Goal: Information Seeking & Learning: Learn about a topic

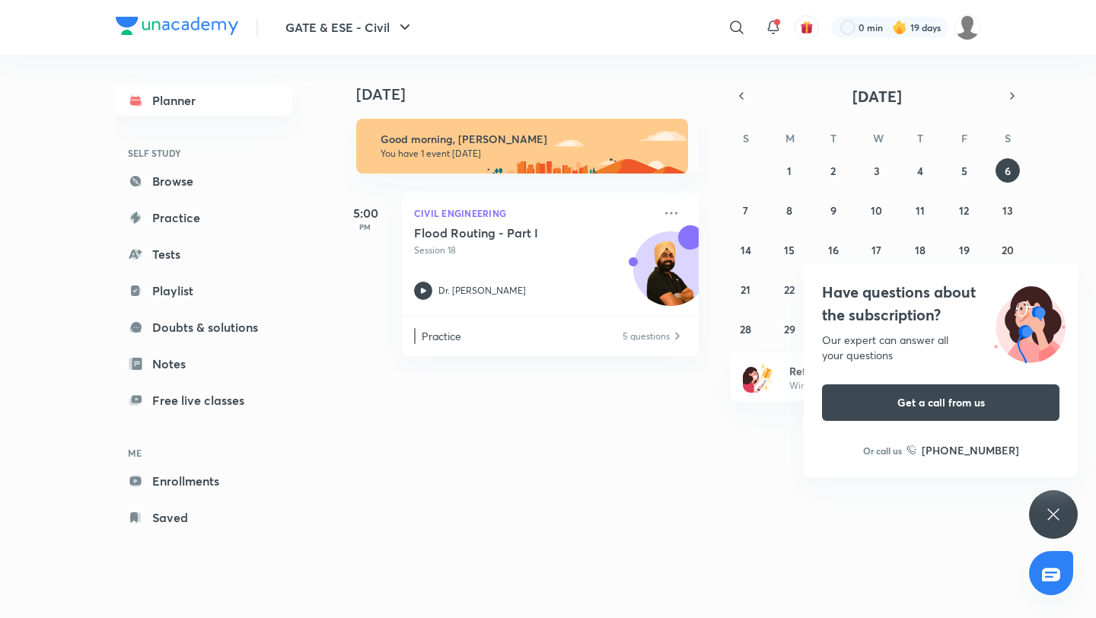
click at [1040, 518] on div "Have questions about the subscription? Our expert can answer all your questions…" at bounding box center [1053, 514] width 49 height 49
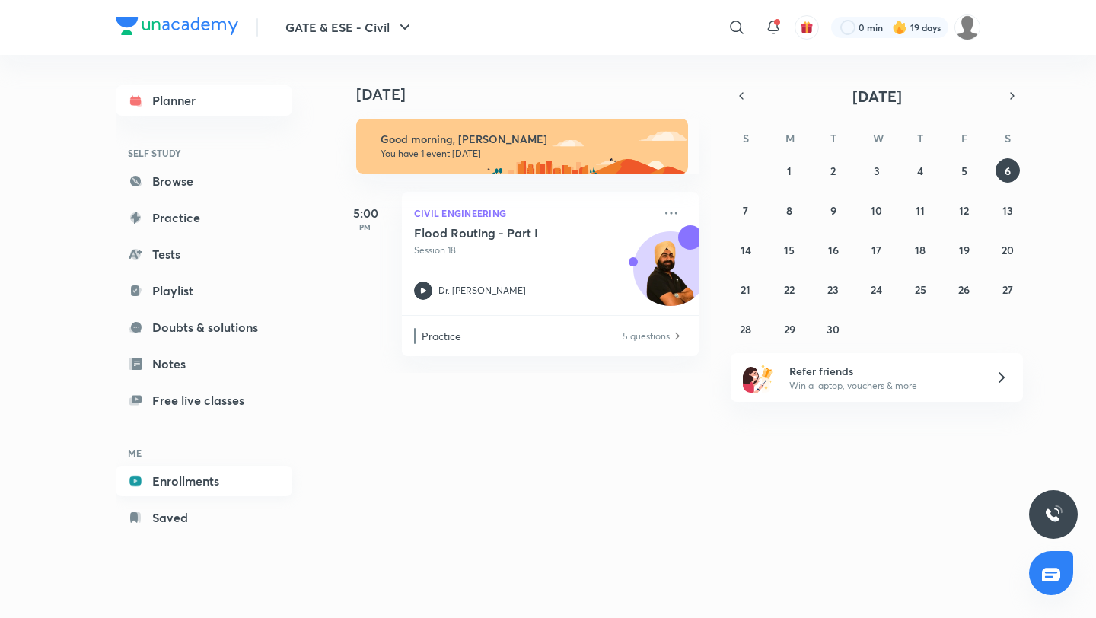
click at [181, 482] on link "Enrollments" at bounding box center [204, 481] width 177 height 30
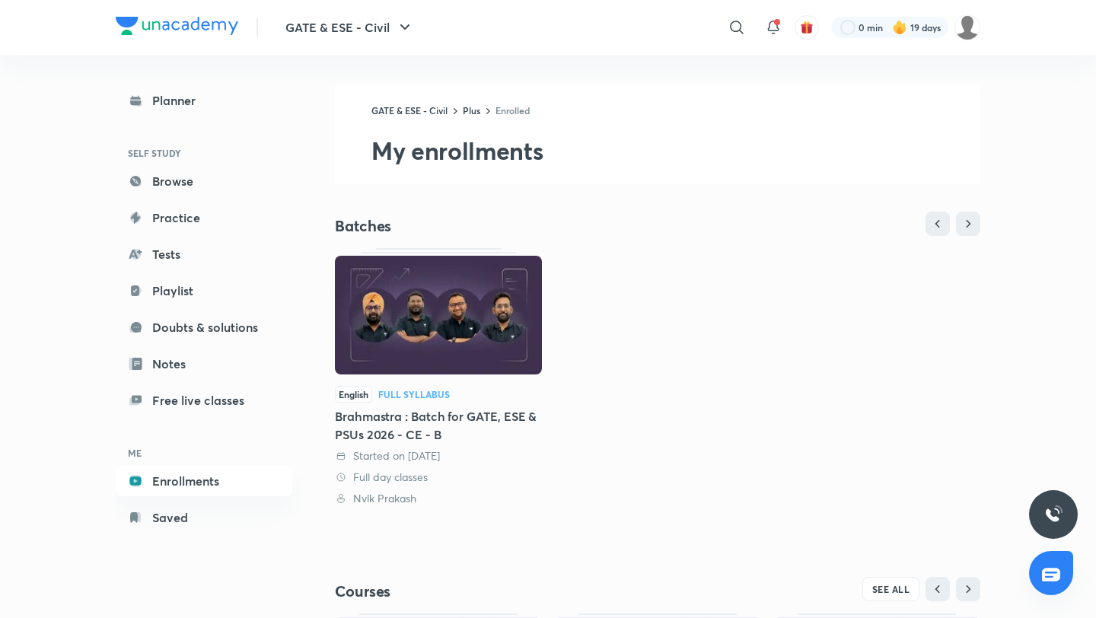
scroll to position [260, 0]
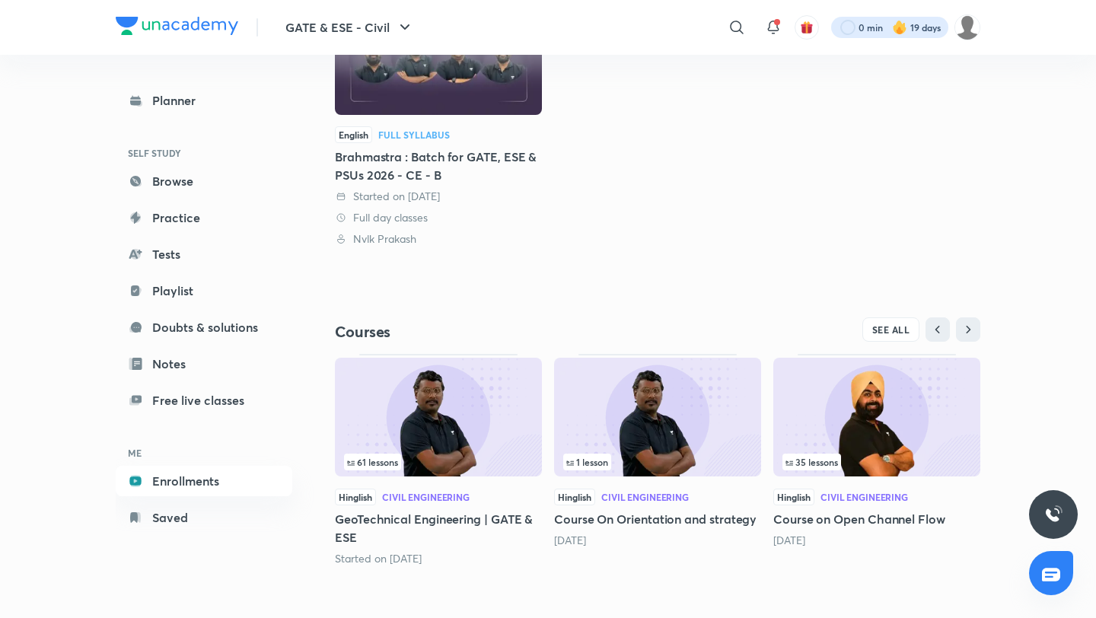
click at [867, 27] on div at bounding box center [889, 27] width 117 height 21
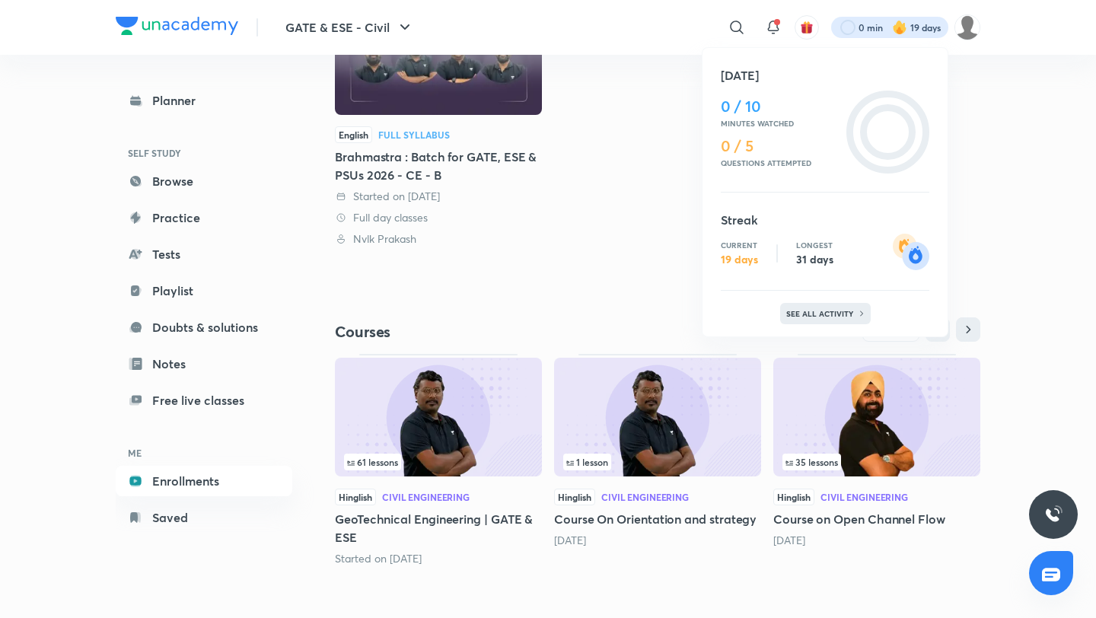
click at [823, 317] on p "See all activity" at bounding box center [821, 313] width 71 height 9
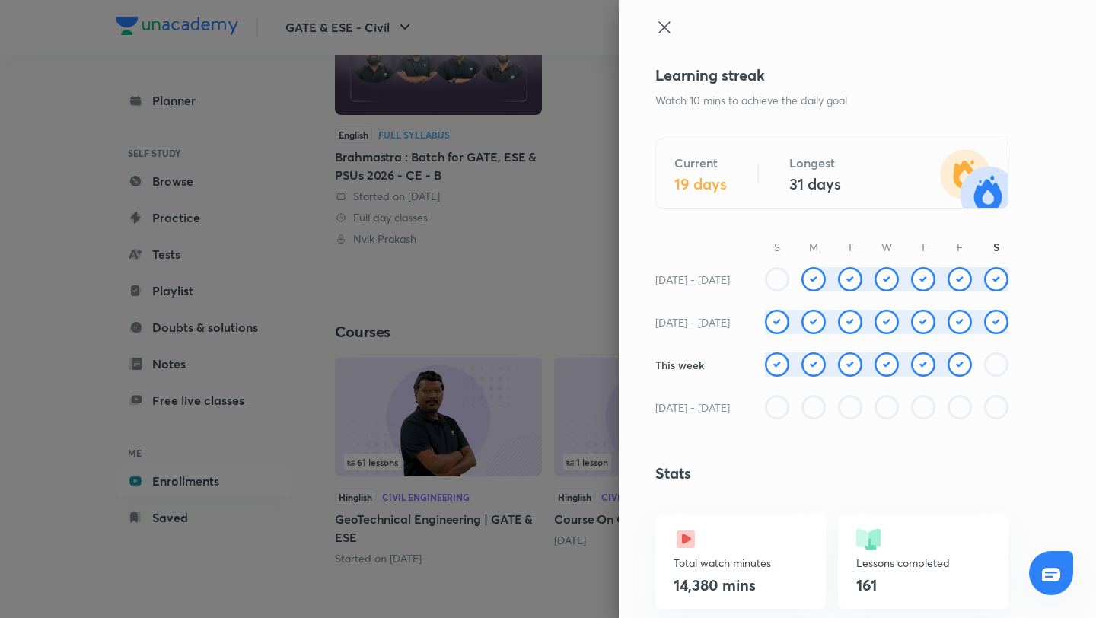
click at [664, 25] on icon at bounding box center [664, 27] width 18 height 18
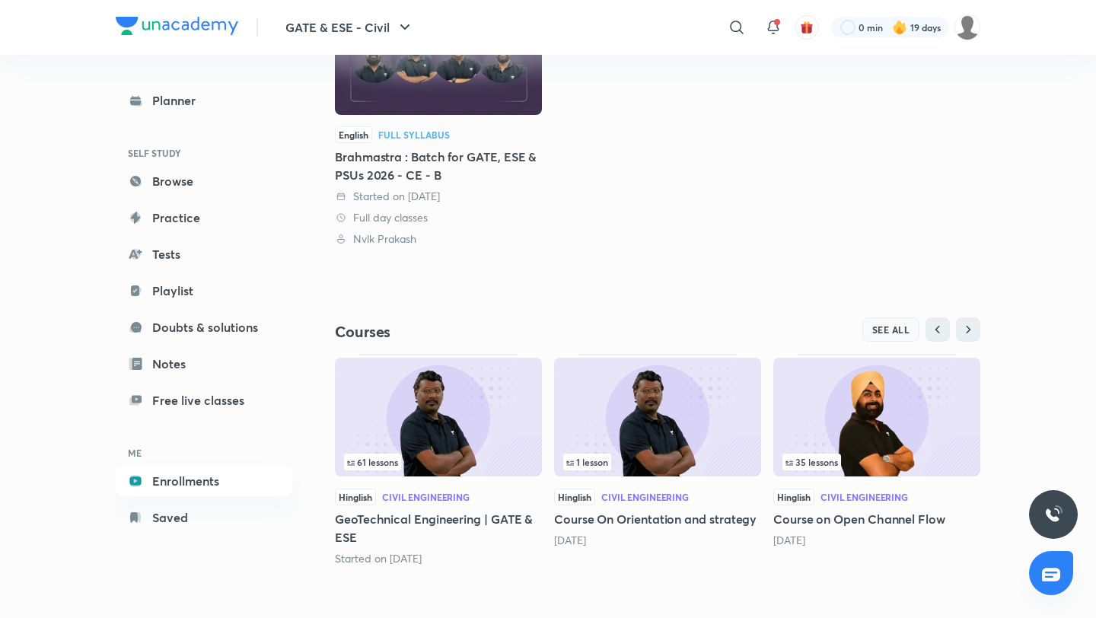
click at [890, 333] on span "SEE ALL" at bounding box center [891, 329] width 38 height 11
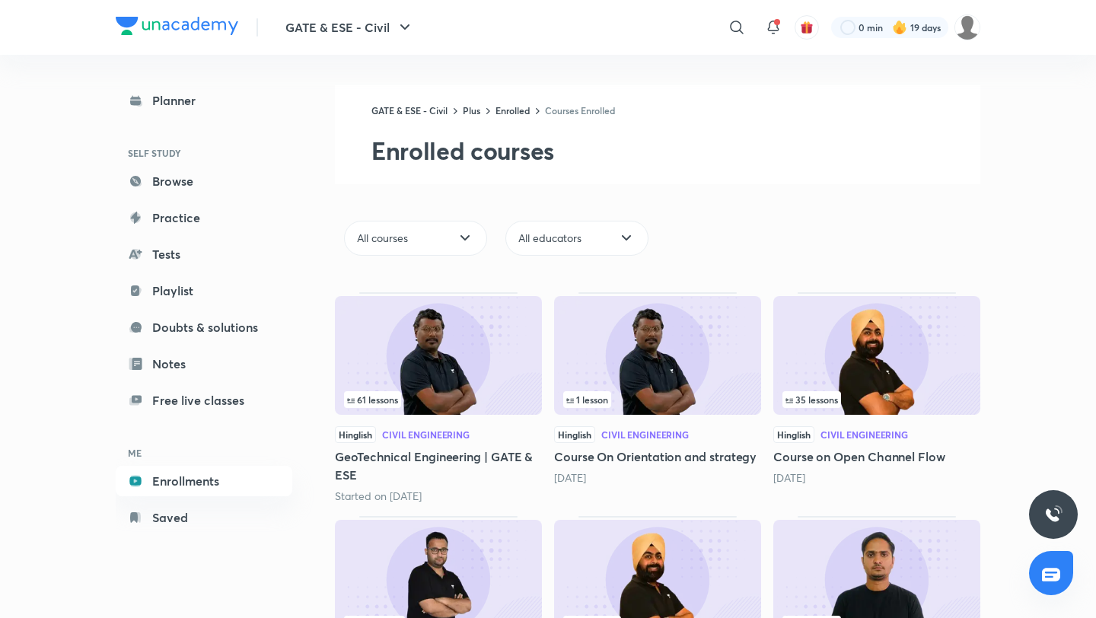
scroll to position [156, 0]
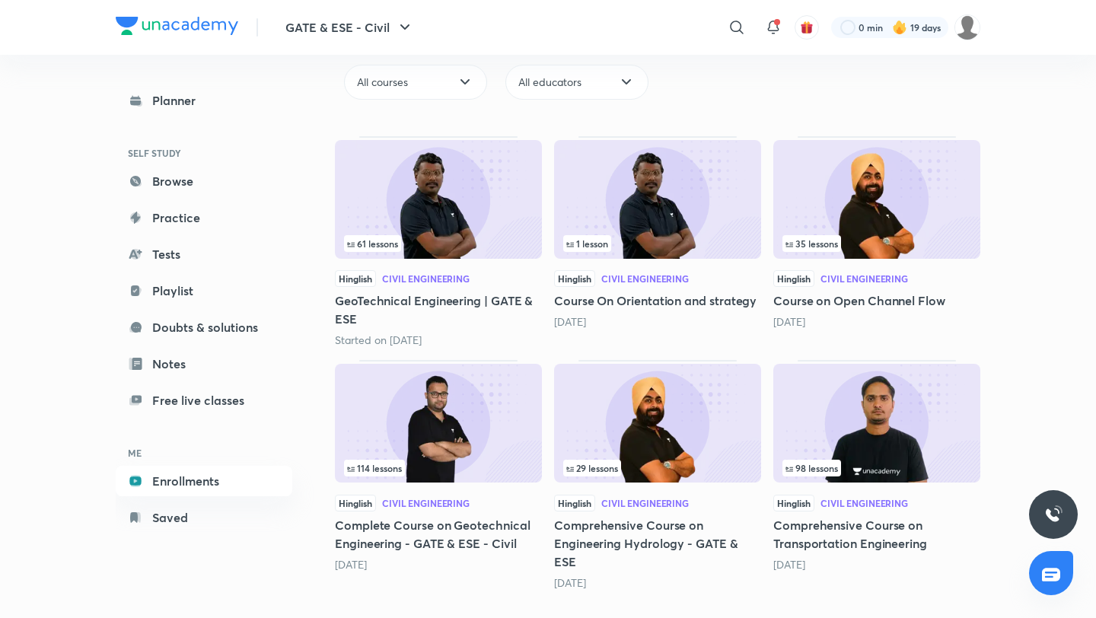
click at [715, 425] on img at bounding box center [657, 423] width 207 height 119
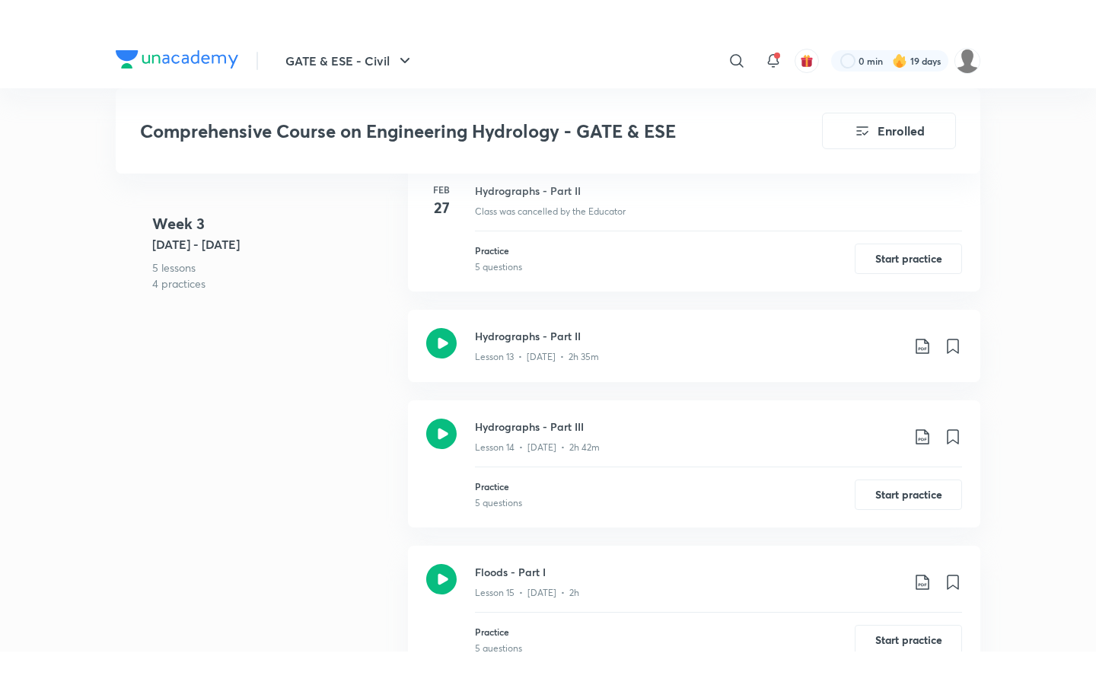
scroll to position [2618, 0]
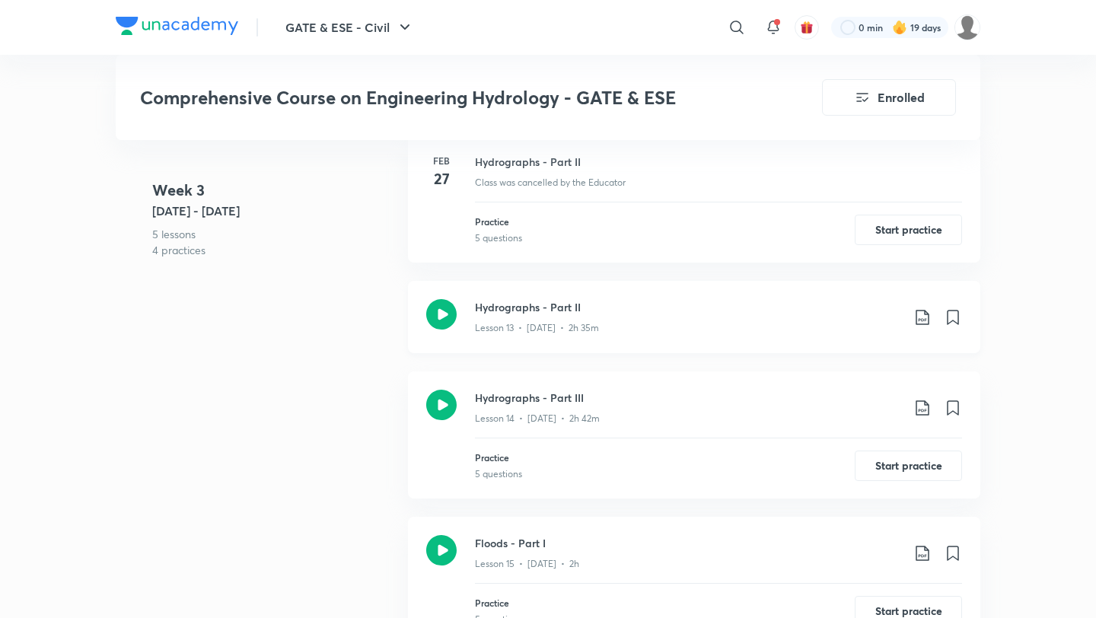
click at [588, 317] on div "Lesson 13 • Feb 27 • 2h 35m" at bounding box center [688, 325] width 426 height 20
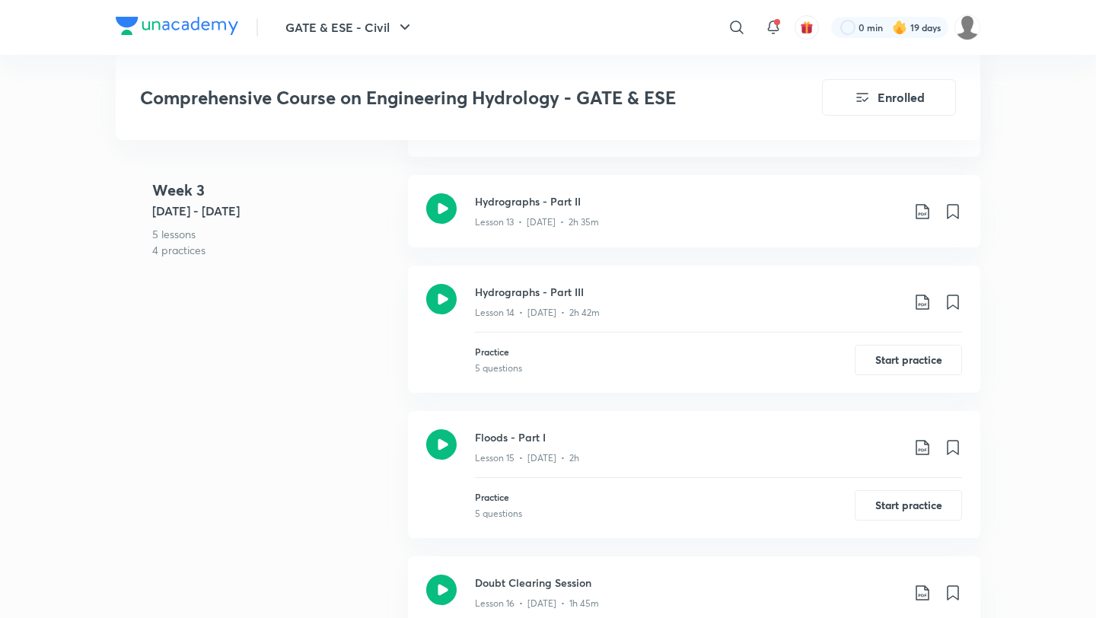
scroll to position [2725, 0]
click at [560, 304] on p "Lesson 14 • Feb 28 • 2h 42m" at bounding box center [537, 311] width 125 height 14
click at [24, 600] on div "GATE & ESE - Civil ​ 0 min 19 days Comprehensive Course on Engineering Hydrolog…" at bounding box center [548, 366] width 1096 height 6183
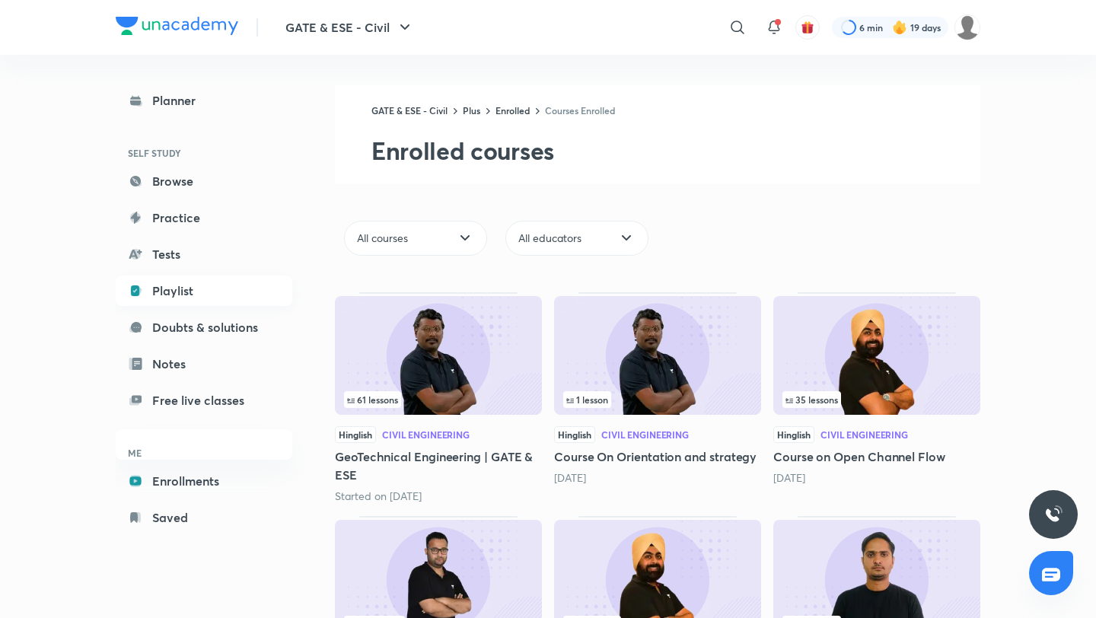
click at [179, 298] on link "Playlist" at bounding box center [204, 290] width 177 height 30
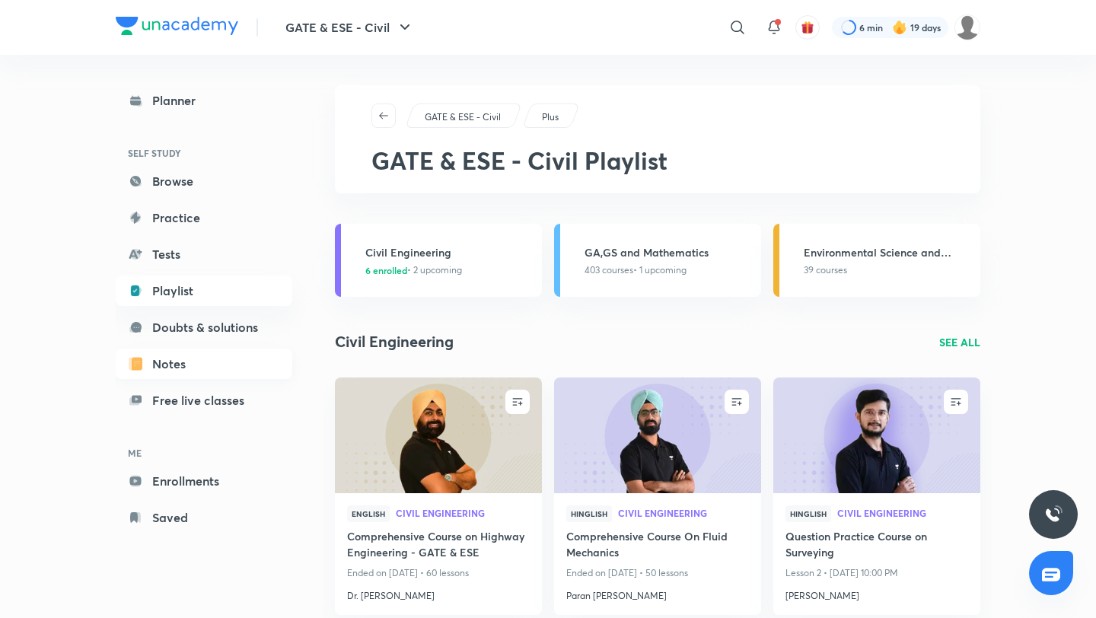
click at [195, 372] on link "Notes" at bounding box center [204, 364] width 177 height 30
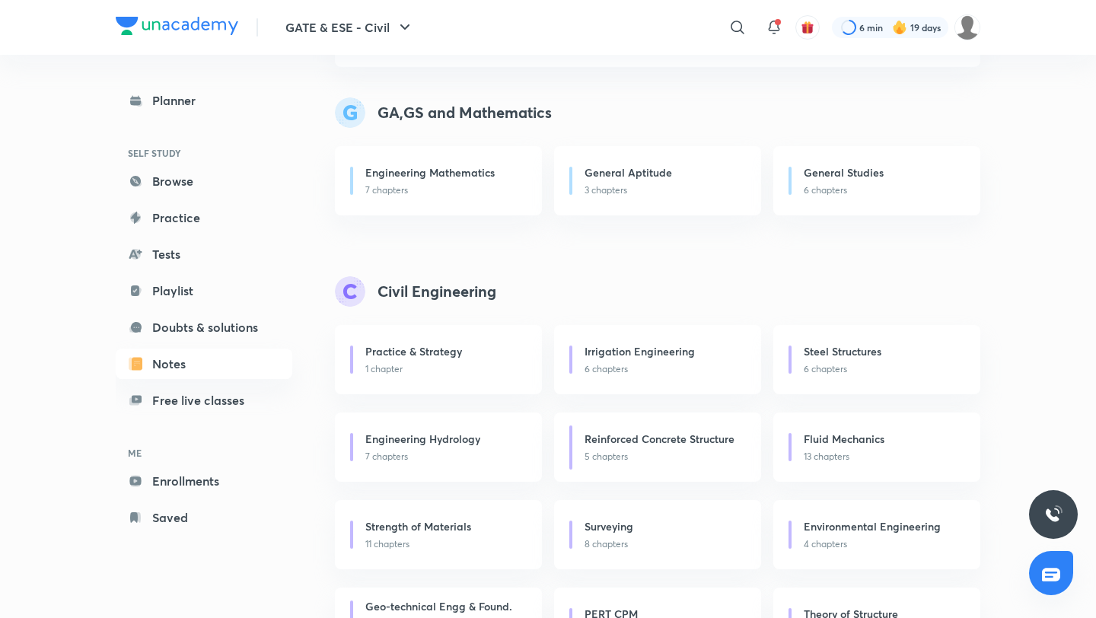
scroll to position [142, 0]
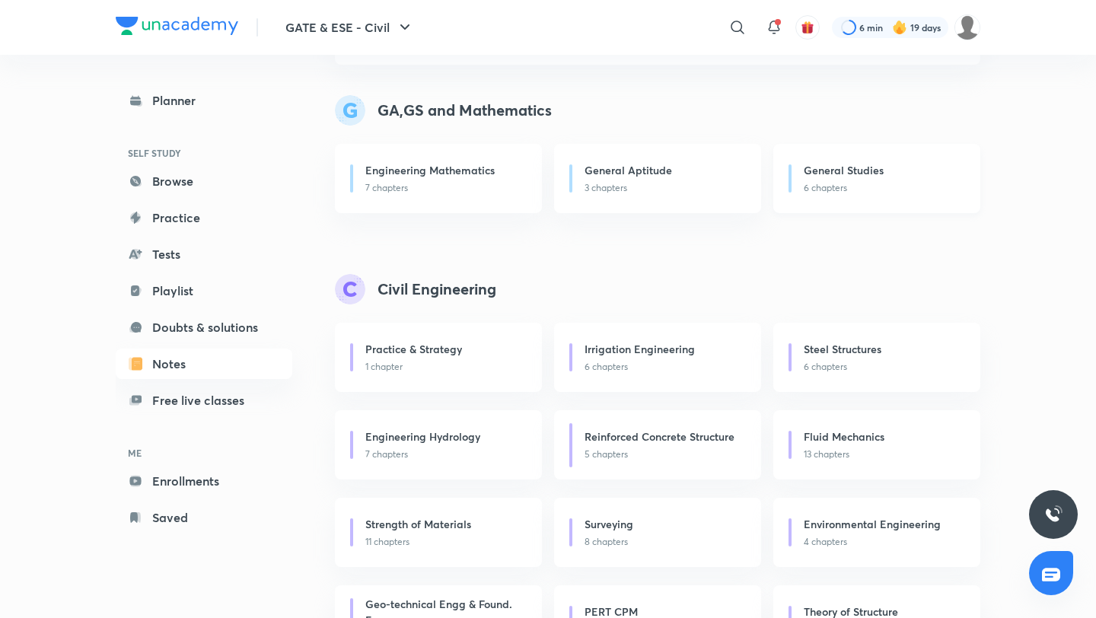
click at [823, 178] on div "General Studies" at bounding box center [883, 171] width 158 height 19
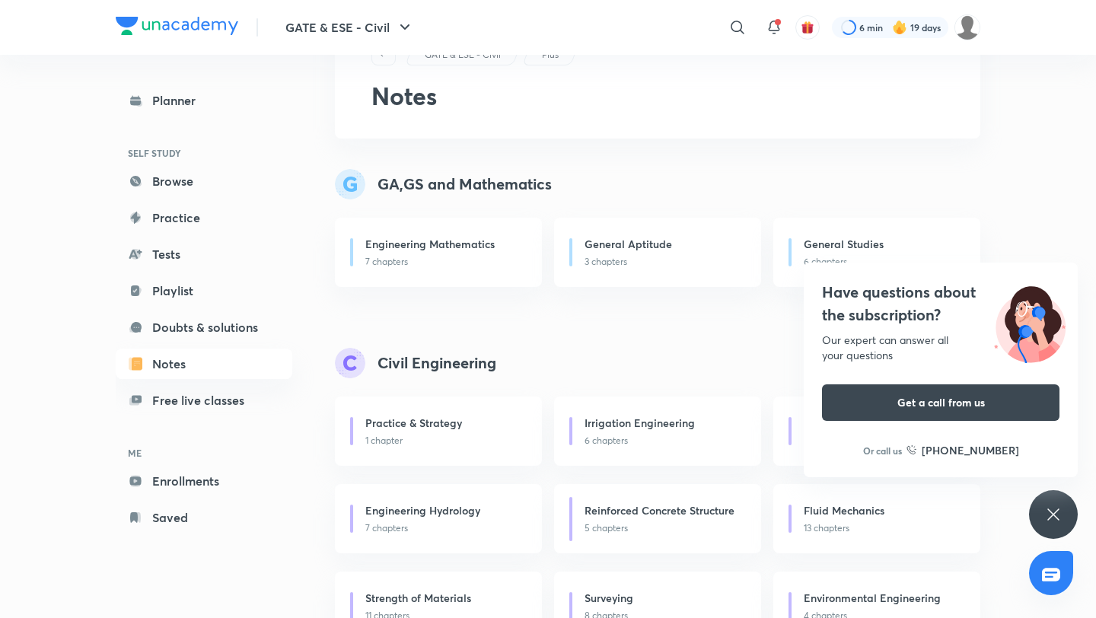
scroll to position [0, 0]
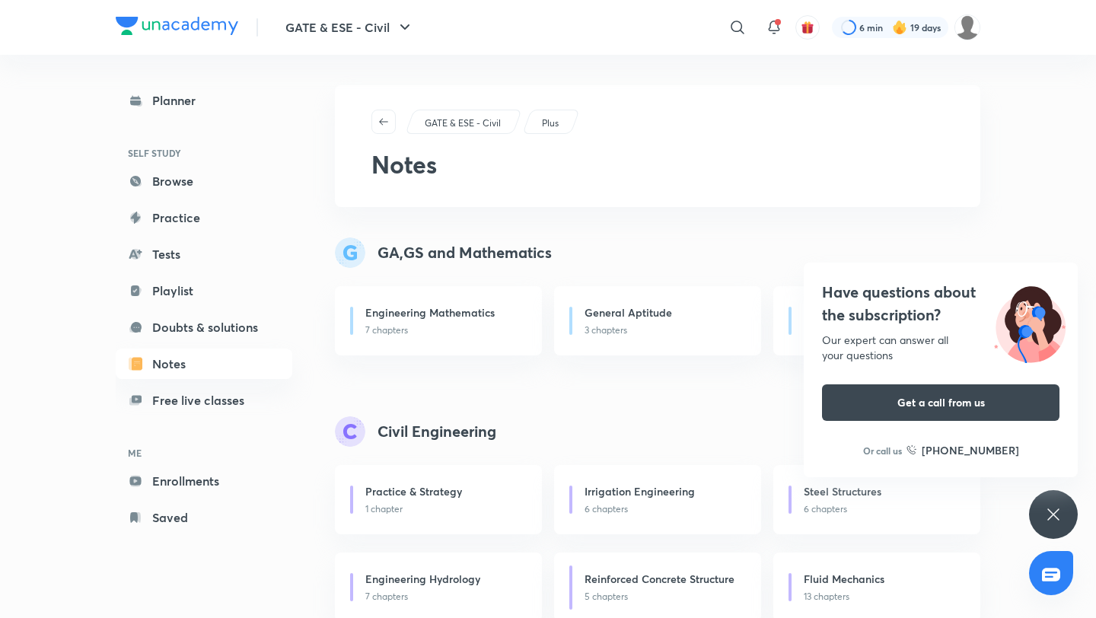
click at [1049, 510] on icon at bounding box center [1052, 513] width 11 height 11
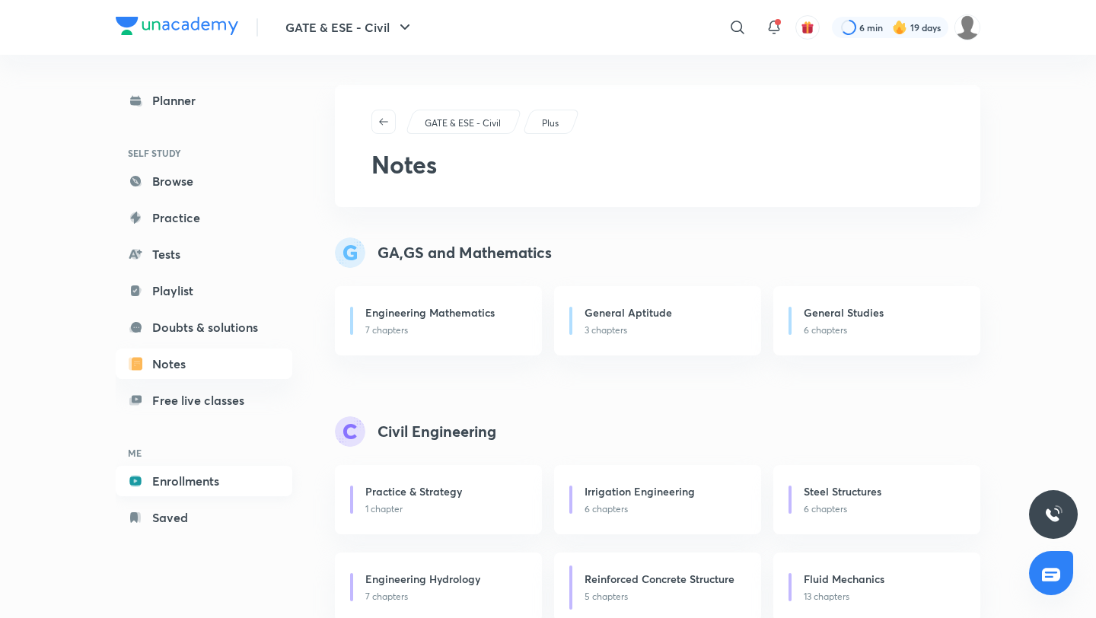
click at [208, 490] on link "Enrollments" at bounding box center [204, 481] width 177 height 30
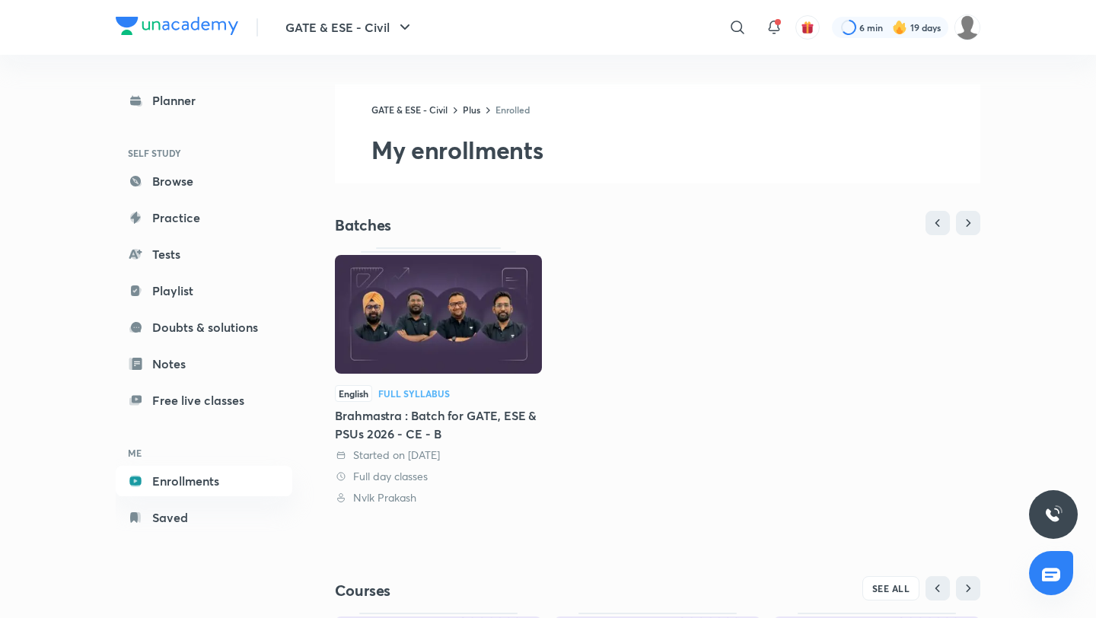
scroll to position [260, 0]
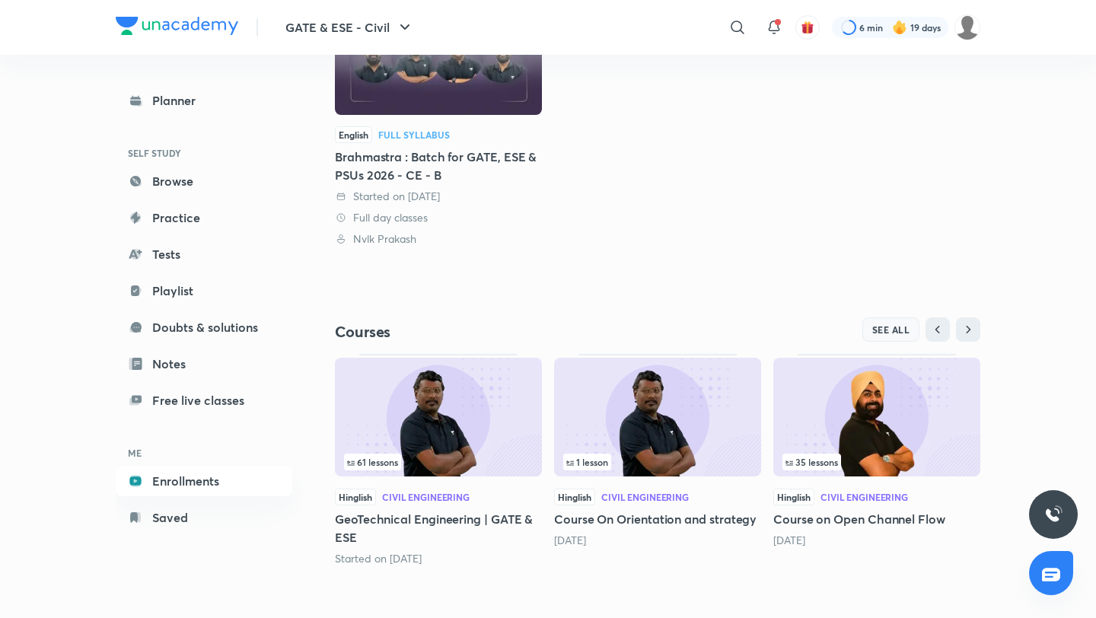
click at [877, 332] on span "SEE ALL" at bounding box center [891, 329] width 38 height 11
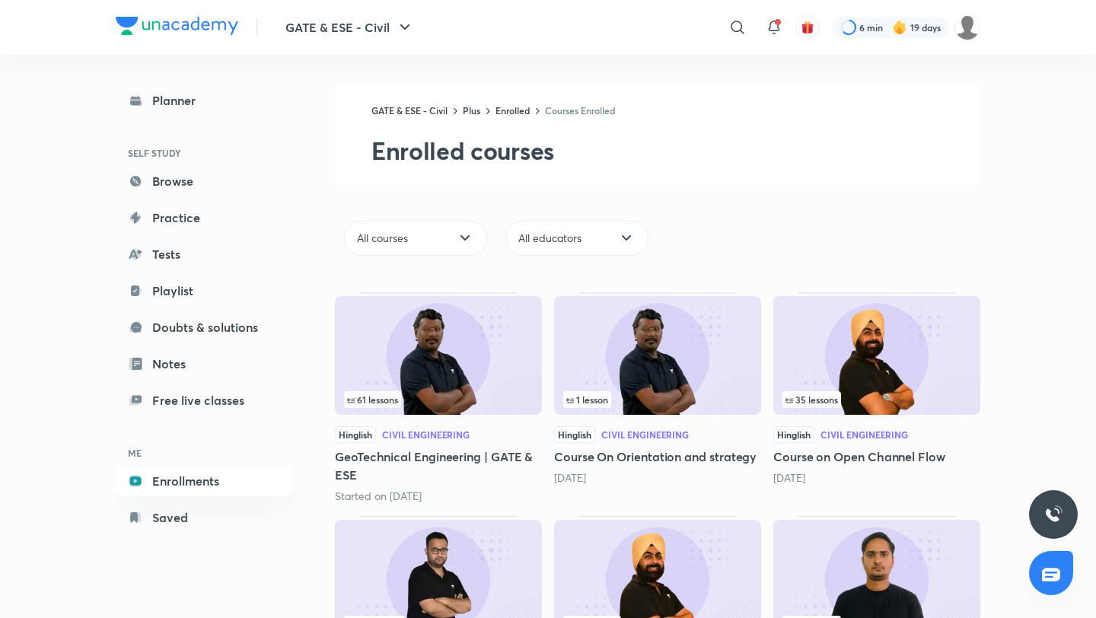
scroll to position [156, 0]
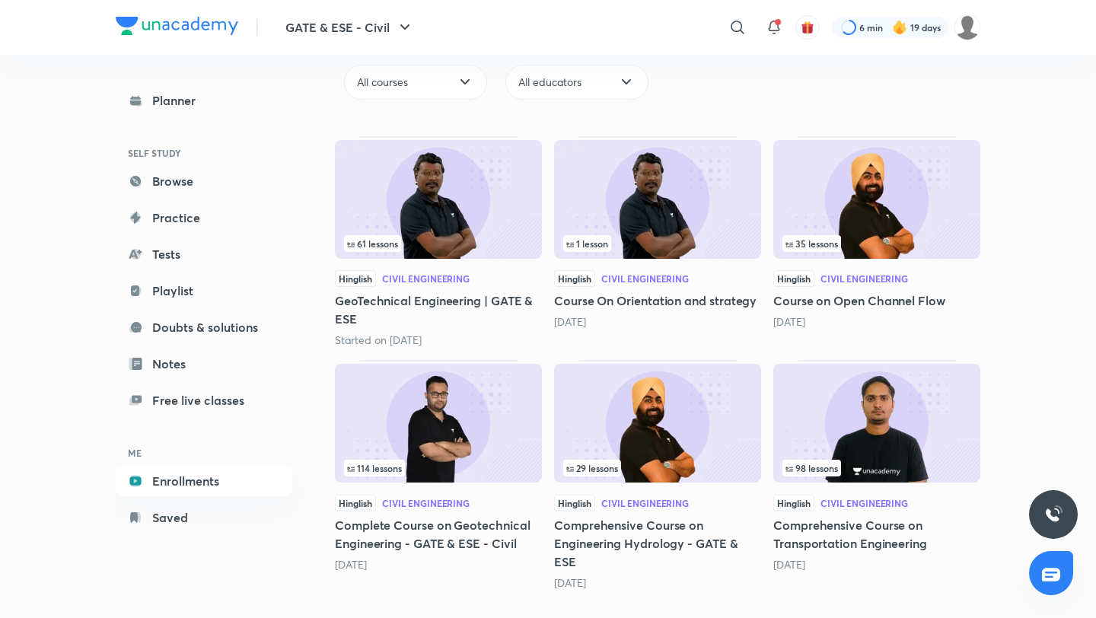
click at [667, 429] on img at bounding box center [657, 423] width 207 height 119
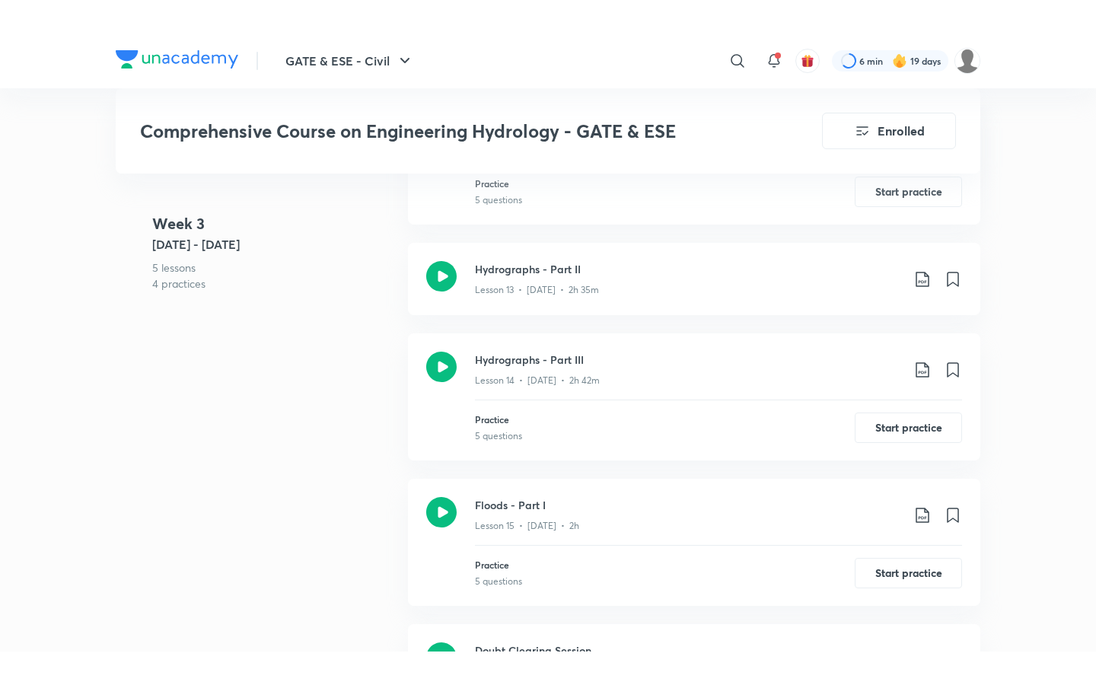
scroll to position [2699, 0]
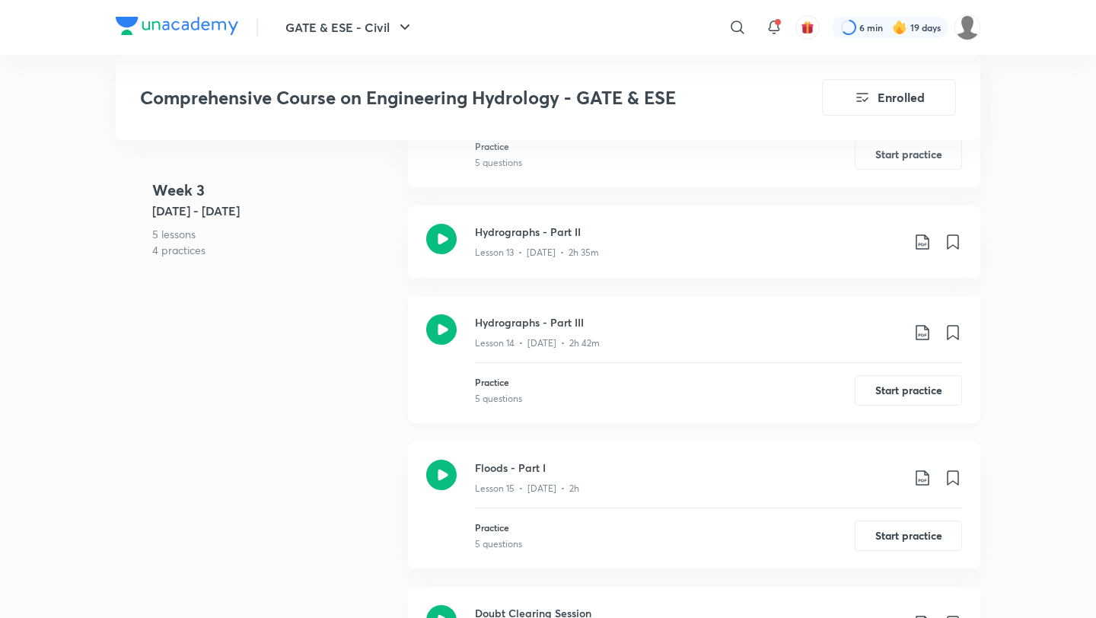
click at [571, 323] on h3 "Hydrographs - Part III" at bounding box center [688, 322] width 426 height 16
